Goal: Contribute content

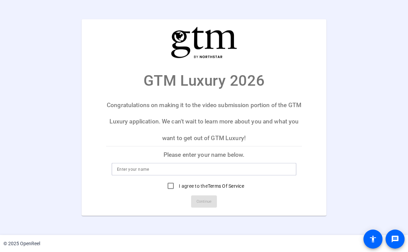
click at [127, 170] on input at bounding box center [204, 169] width 174 height 8
type input "[PERSON_NAME]"
click at [170, 186] on input "I agree to the Terms Of Service" at bounding box center [171, 186] width 14 height 14
checkbox input "true"
click at [207, 201] on span "Continue" at bounding box center [204, 202] width 15 height 10
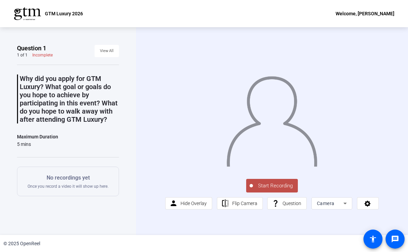
click at [272, 190] on span "Start Recording" at bounding box center [275, 186] width 45 height 8
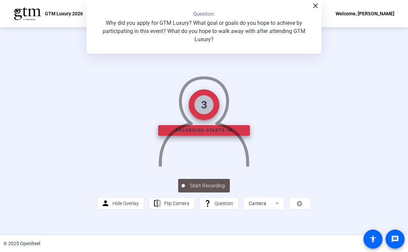
click at [250, 167] on img at bounding box center [204, 119] width 92 height 96
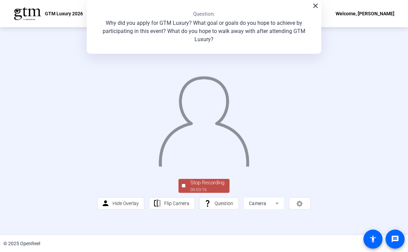
click at [200, 187] on div "Stop Recording" at bounding box center [207, 183] width 34 height 8
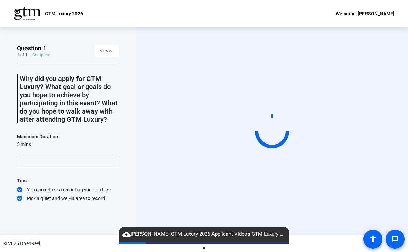
scroll to position [6, 0]
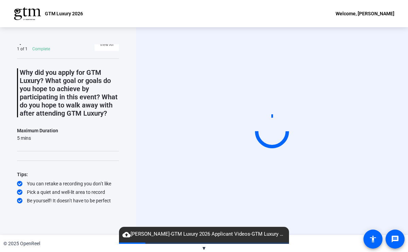
click at [204, 247] on span "▼" at bounding box center [204, 248] width 5 height 6
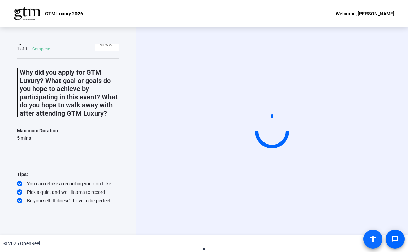
click at [373, 235] on mat-icon "accessibility" at bounding box center [373, 239] width 8 height 8
